Goal: Task Accomplishment & Management: Manage account settings

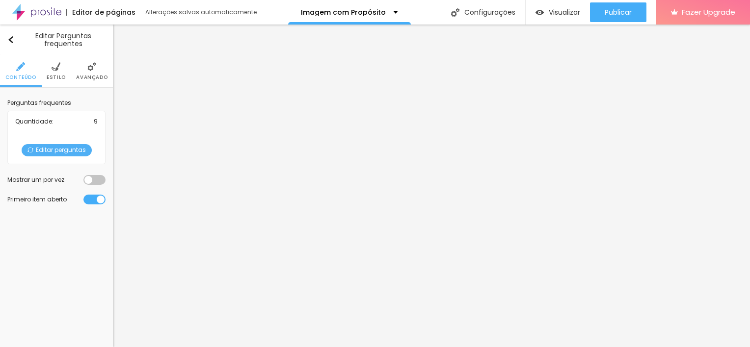
click at [59, 154] on span "Editar perguntas" at bounding box center [57, 150] width 70 height 12
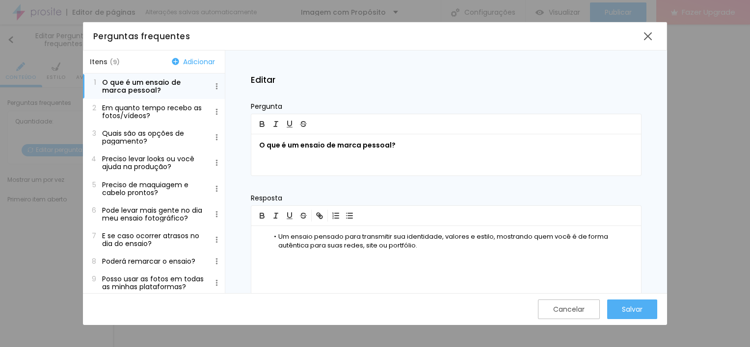
click at [165, 109] on p "Em quanto tempo recebo as fotos/vídeos?" at bounding box center [153, 112] width 102 height 16
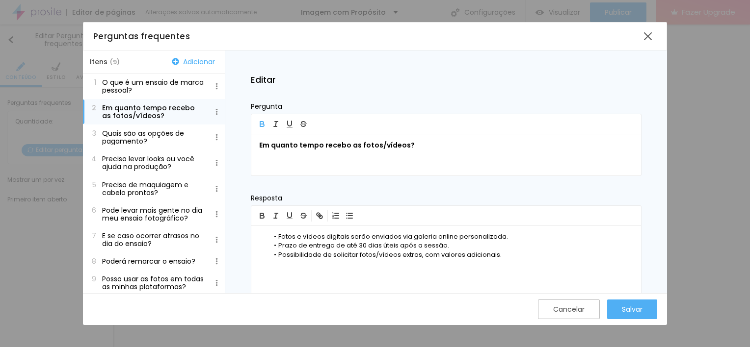
click at [153, 135] on p "Quais são as opções de pagamento?" at bounding box center [153, 138] width 102 height 16
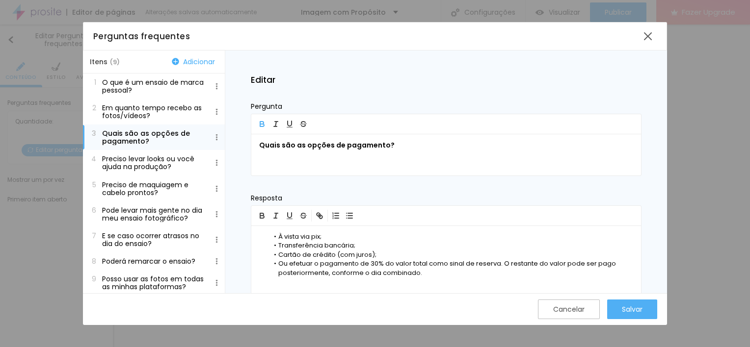
click at [159, 159] on p "Preciso levar looks ou você ajuda na produção?" at bounding box center [153, 163] width 102 height 16
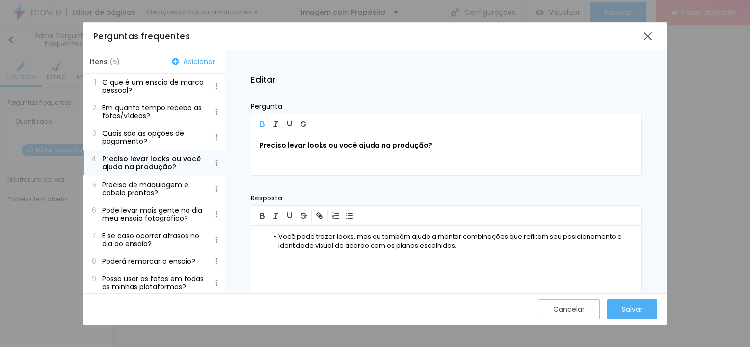
click at [153, 183] on p "Preciso de maquiagem e cabelo prontos?" at bounding box center [153, 189] width 102 height 16
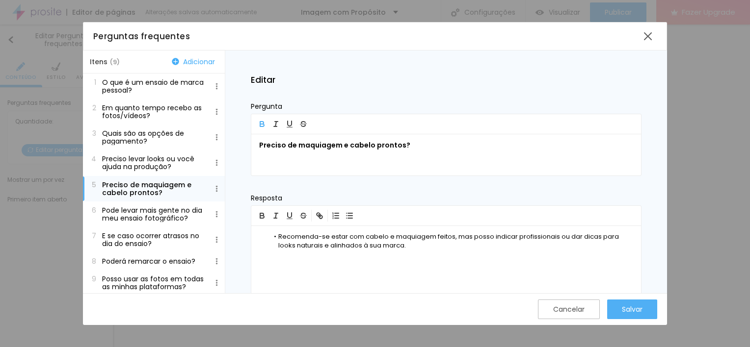
click at [150, 212] on p "Pode levar mais gente no dia meu ensaio fotográfico?" at bounding box center [153, 215] width 102 height 16
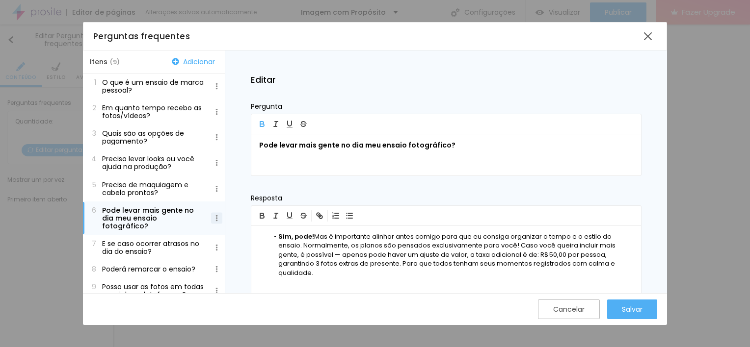
click at [213, 220] on img at bounding box center [216, 218] width 6 height 6
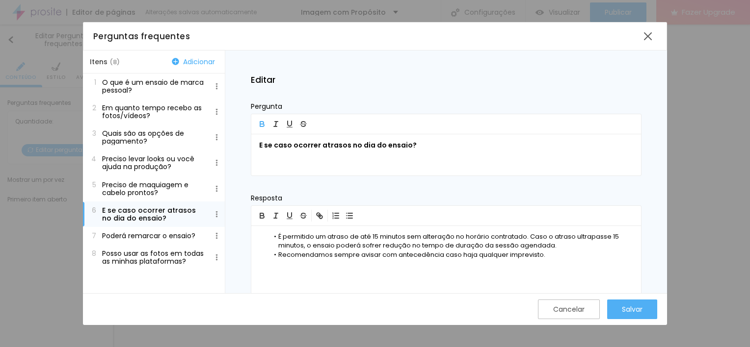
click at [165, 188] on p "Preciso de maquiagem e cabelo prontos?" at bounding box center [153, 189] width 102 height 16
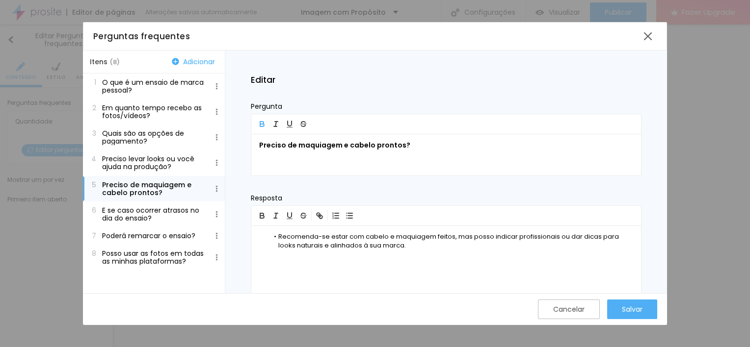
click at [165, 214] on p "E se caso ocorrer atrasos no dia do ensaio?" at bounding box center [153, 215] width 102 height 16
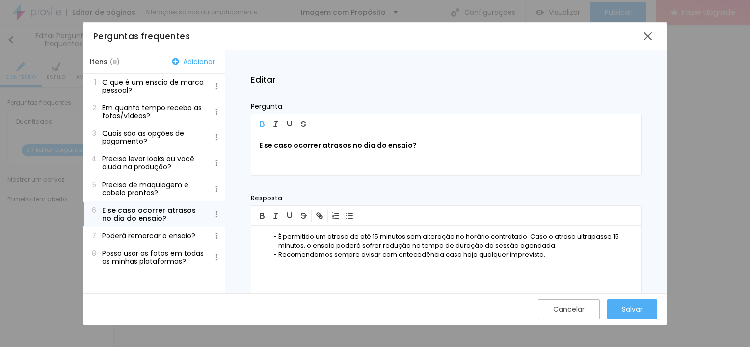
click at [159, 235] on p "Poderá remarcar o ensaio?" at bounding box center [148, 236] width 93 height 8
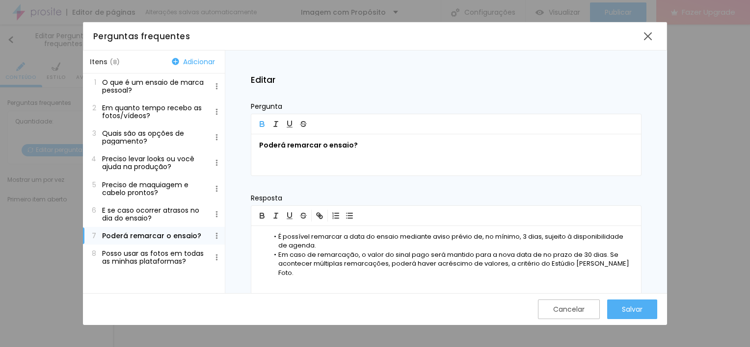
click at [147, 262] on p "Posso usar as fotos em todas as minhas plataformas?" at bounding box center [153, 258] width 102 height 16
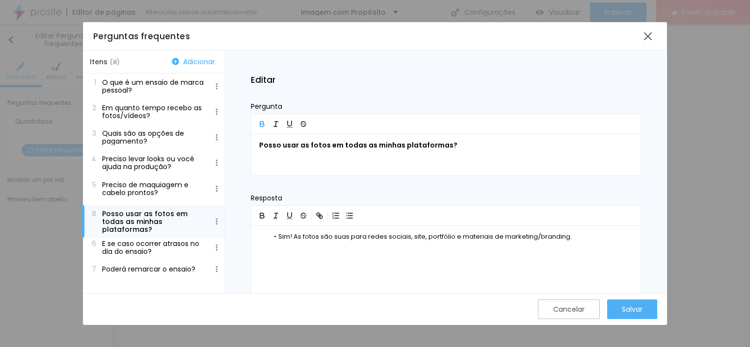
drag, startPoint x: 165, startPoint y: 263, endPoint x: 165, endPoint y: 222, distance: 40.7
click at [632, 307] on div "Salvar" at bounding box center [632, 310] width 21 height 8
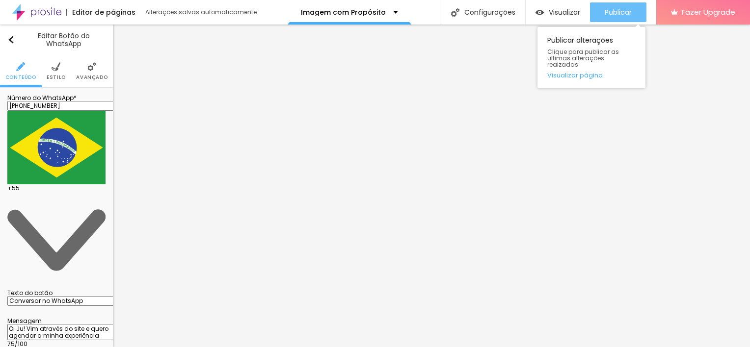
click at [629, 4] on div "Publicar" at bounding box center [618, 12] width 27 height 20
